Goal: Navigation & Orientation: Find specific page/section

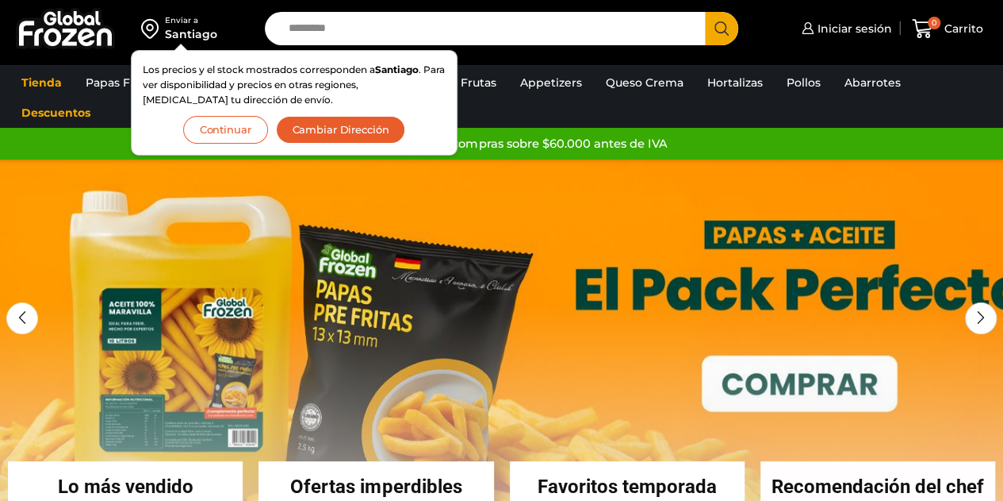
click at [224, 131] on button "Continuar" at bounding box center [225, 130] width 85 height 28
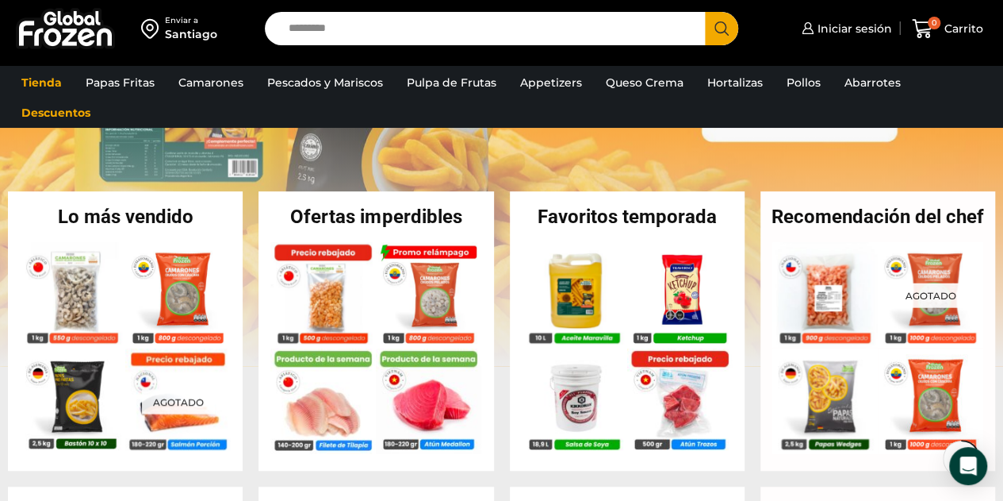
scroll to position [278, 0]
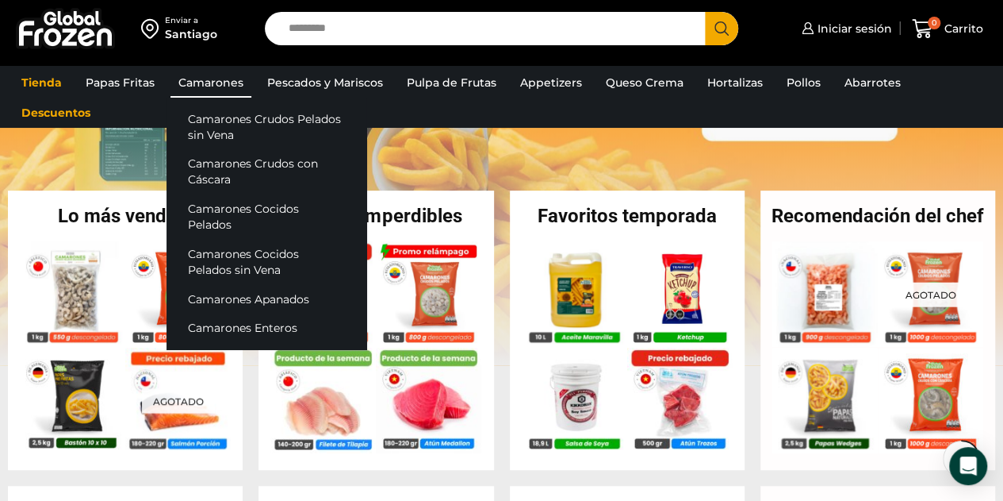
click at [219, 85] on link "Camarones" at bounding box center [211, 82] width 81 height 30
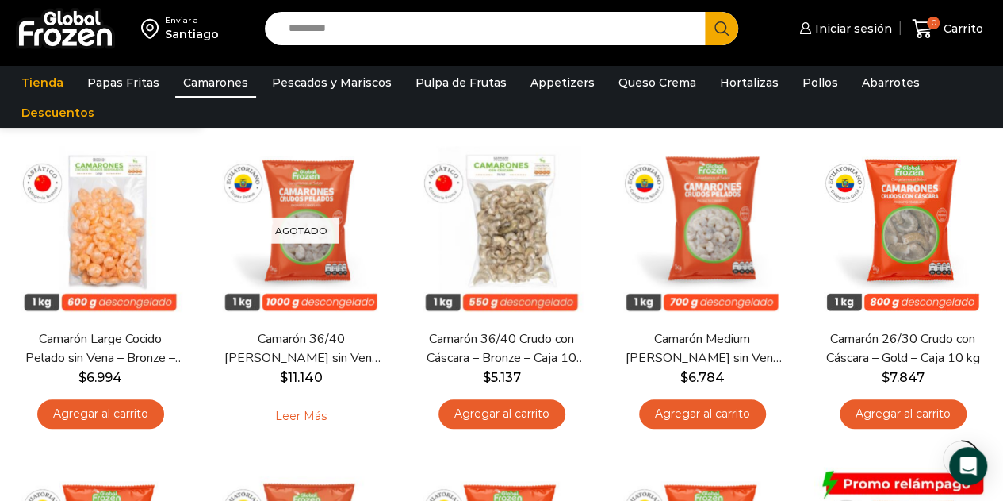
scroll to position [453, 0]
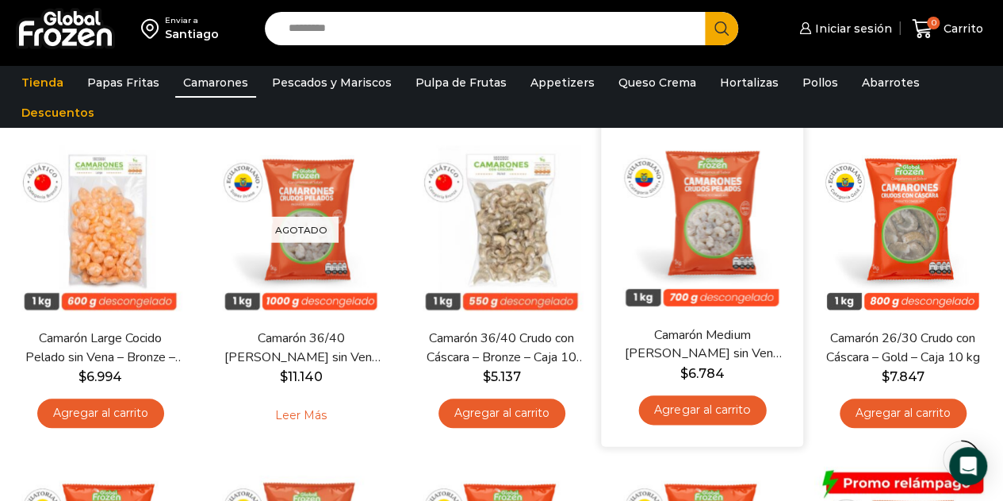
click at [606, 445] on div "En stock [GEOGRAPHIC_DATA] Camarón Medium Crudo Pelado sin Vena – Silver – Caja…" at bounding box center [702, 285] width 202 height 323
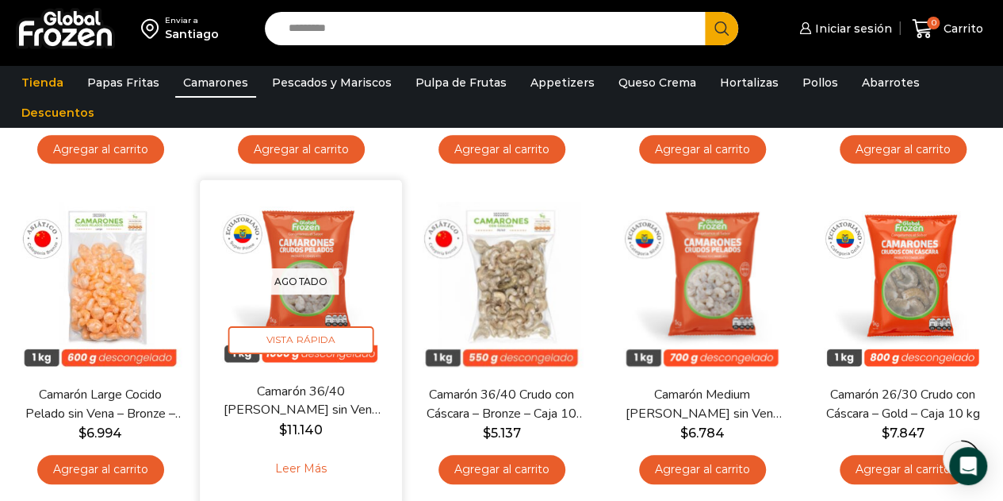
scroll to position [0, 0]
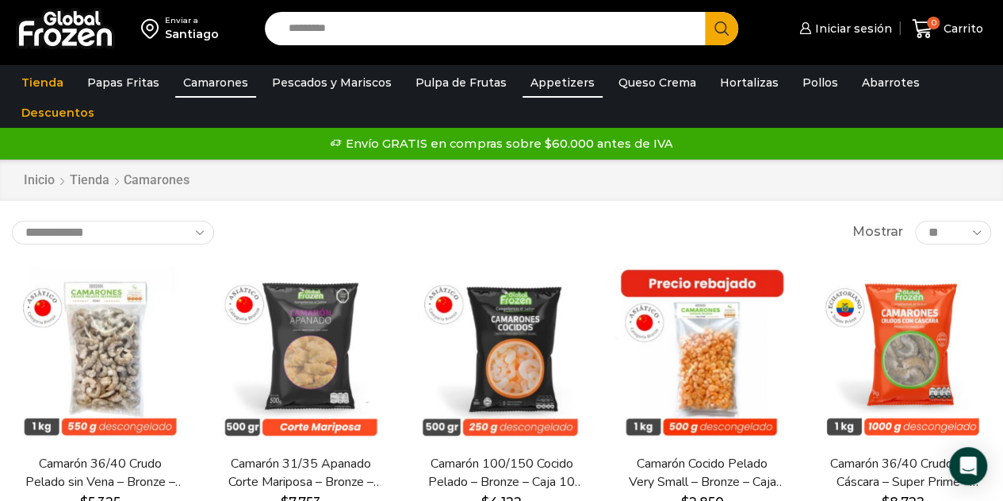
click at [567, 75] on link "Appetizers" at bounding box center [563, 82] width 80 height 30
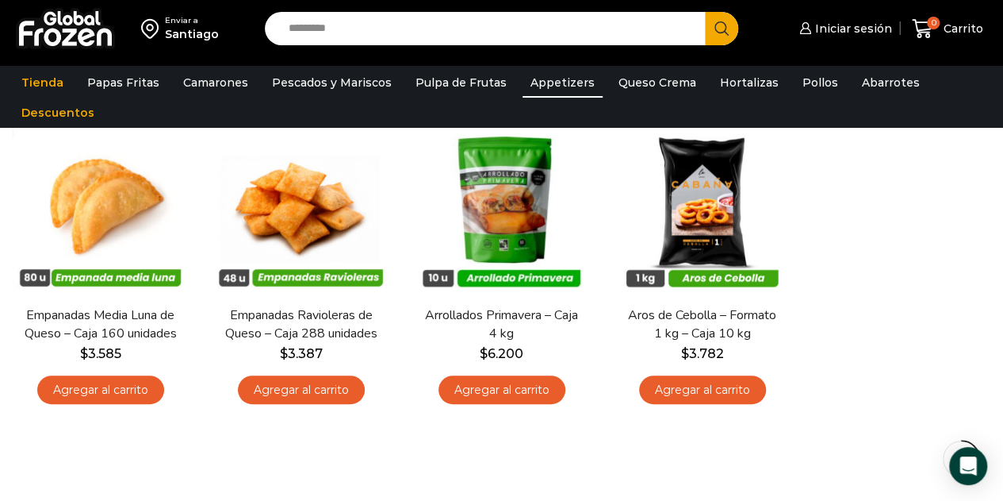
scroll to position [155, 0]
